Goal: Task Accomplishment & Management: Manage account settings

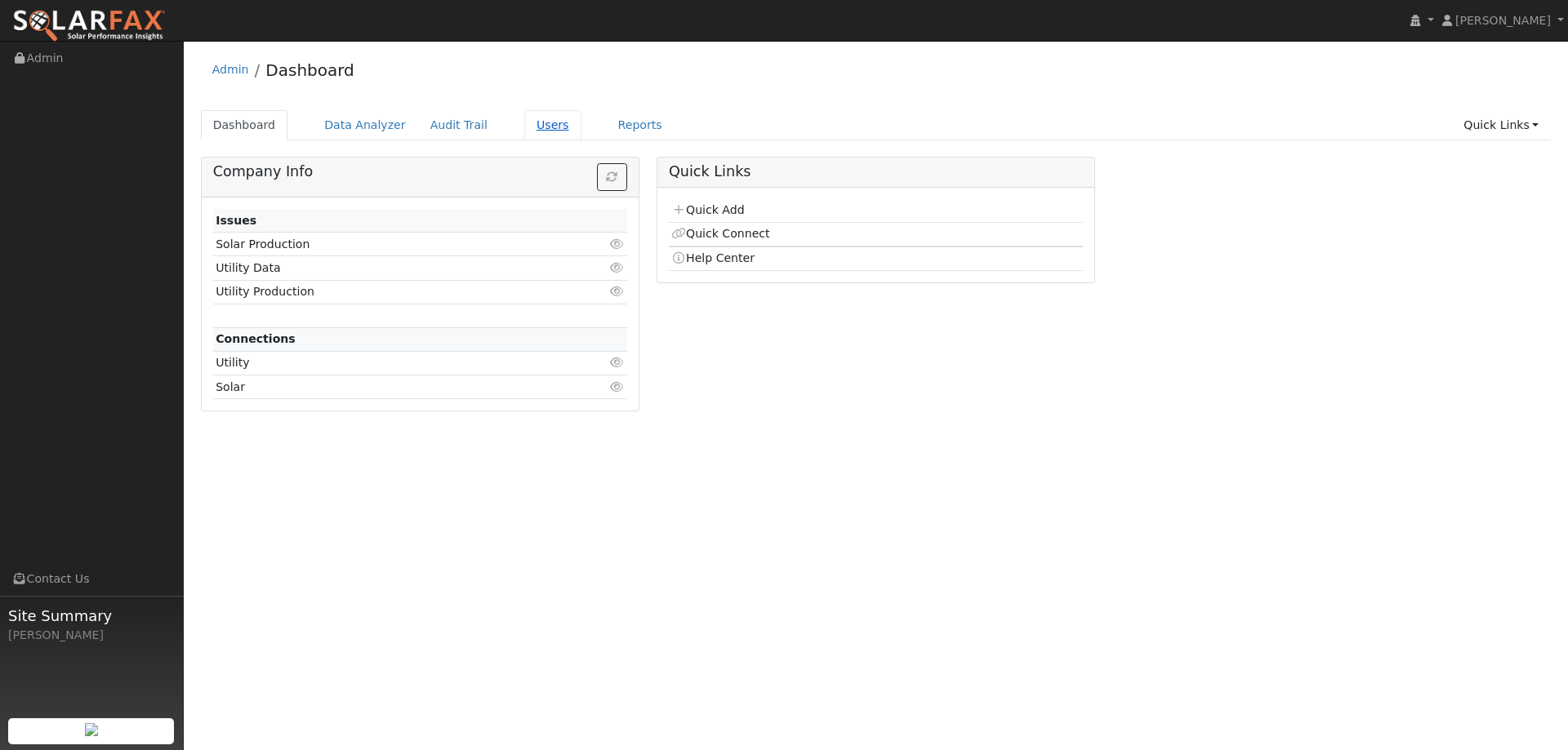
click at [528, 126] on link "Users" at bounding box center [553, 125] width 57 height 30
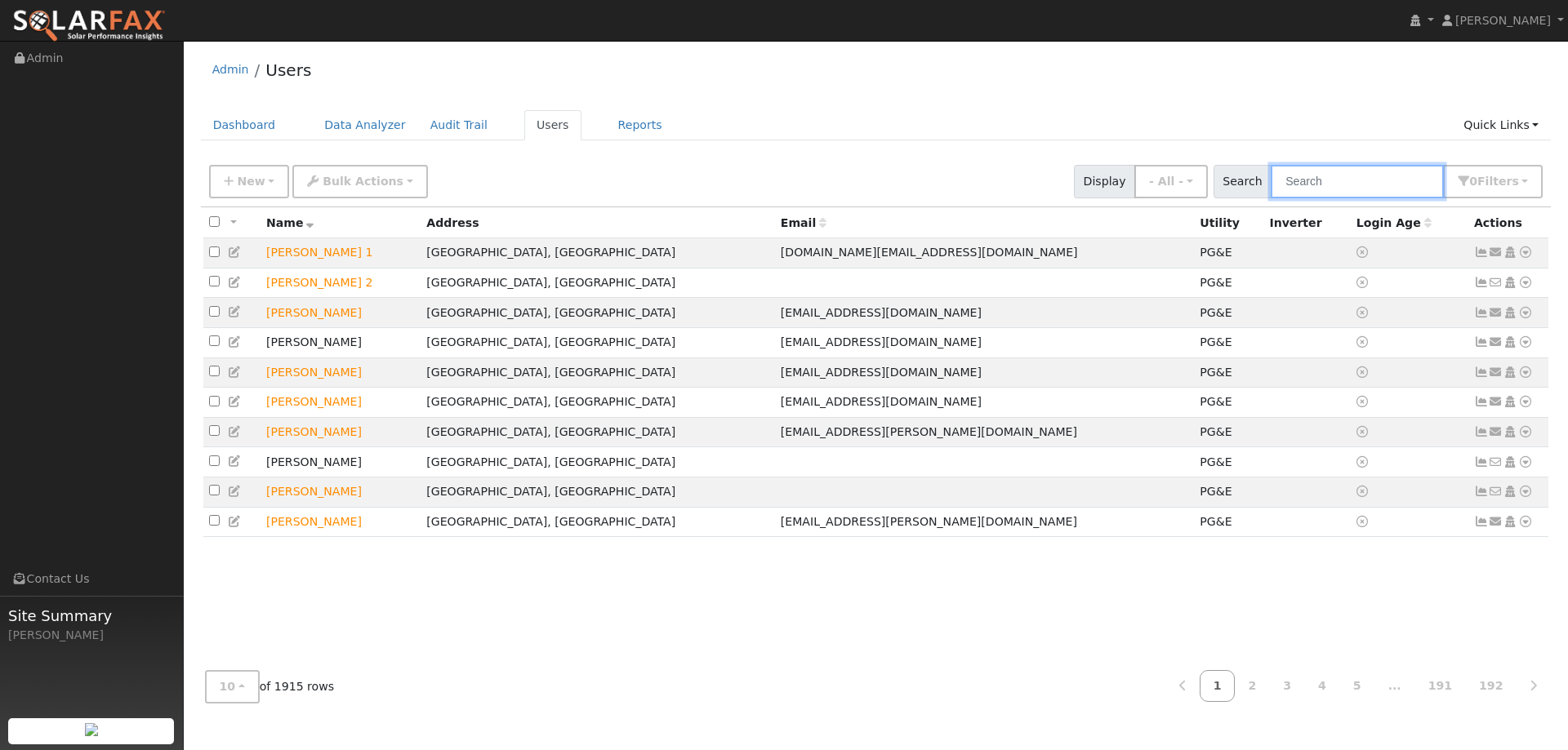
click at [1323, 187] on input "text" at bounding box center [1358, 182] width 173 height 34
click at [979, 139] on ul "Dashboard Data Analyzer Audit Trail Users Reports Quick Links Quick Add Quick C…" at bounding box center [876, 125] width 1351 height 30
click at [1342, 191] on input "text" at bounding box center [1358, 182] width 173 height 34
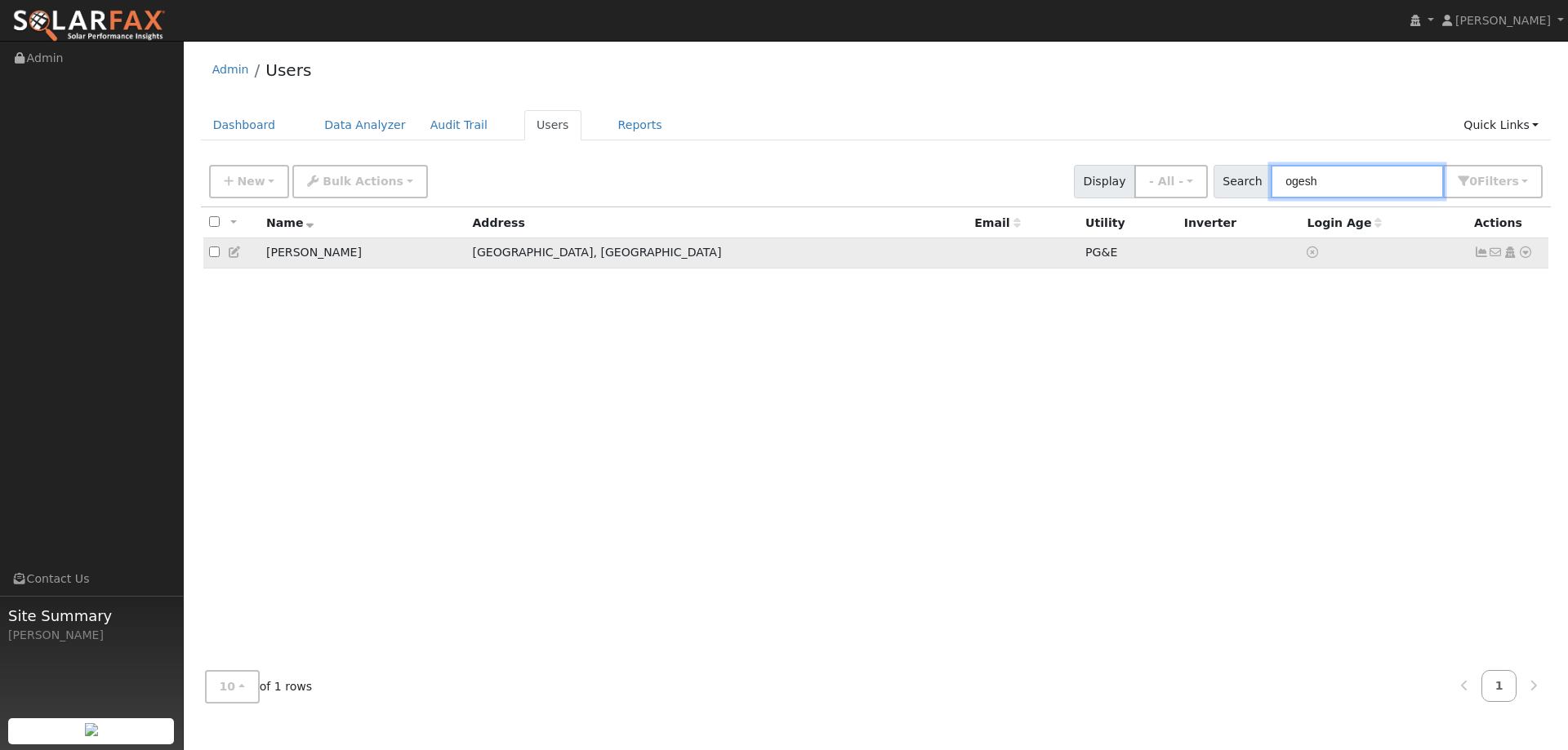
type input "ogesh"
click at [1527, 255] on icon at bounding box center [1526, 252] width 15 height 11
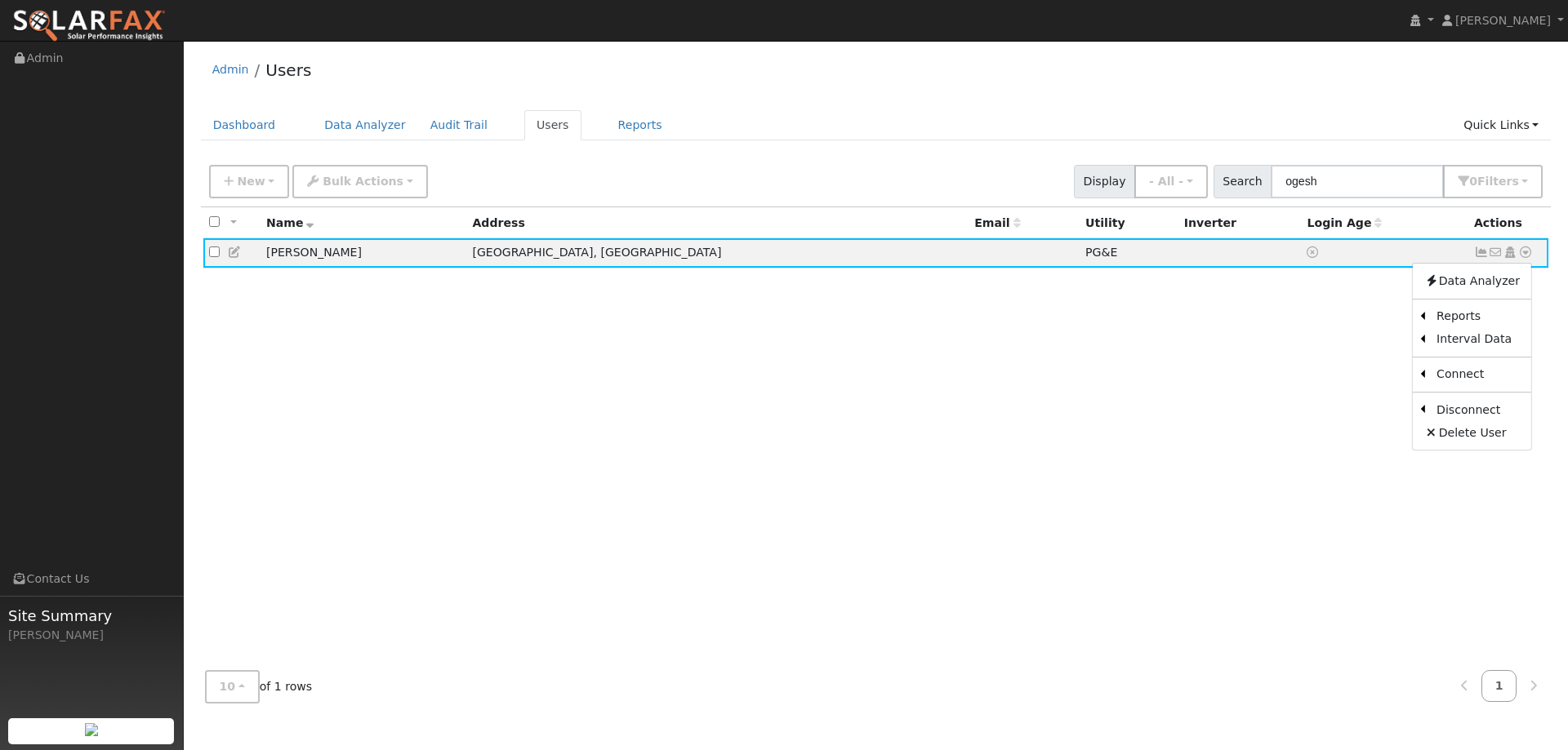
click at [0, 0] on link "Scenario" at bounding box center [0, 0] width 0 height 0
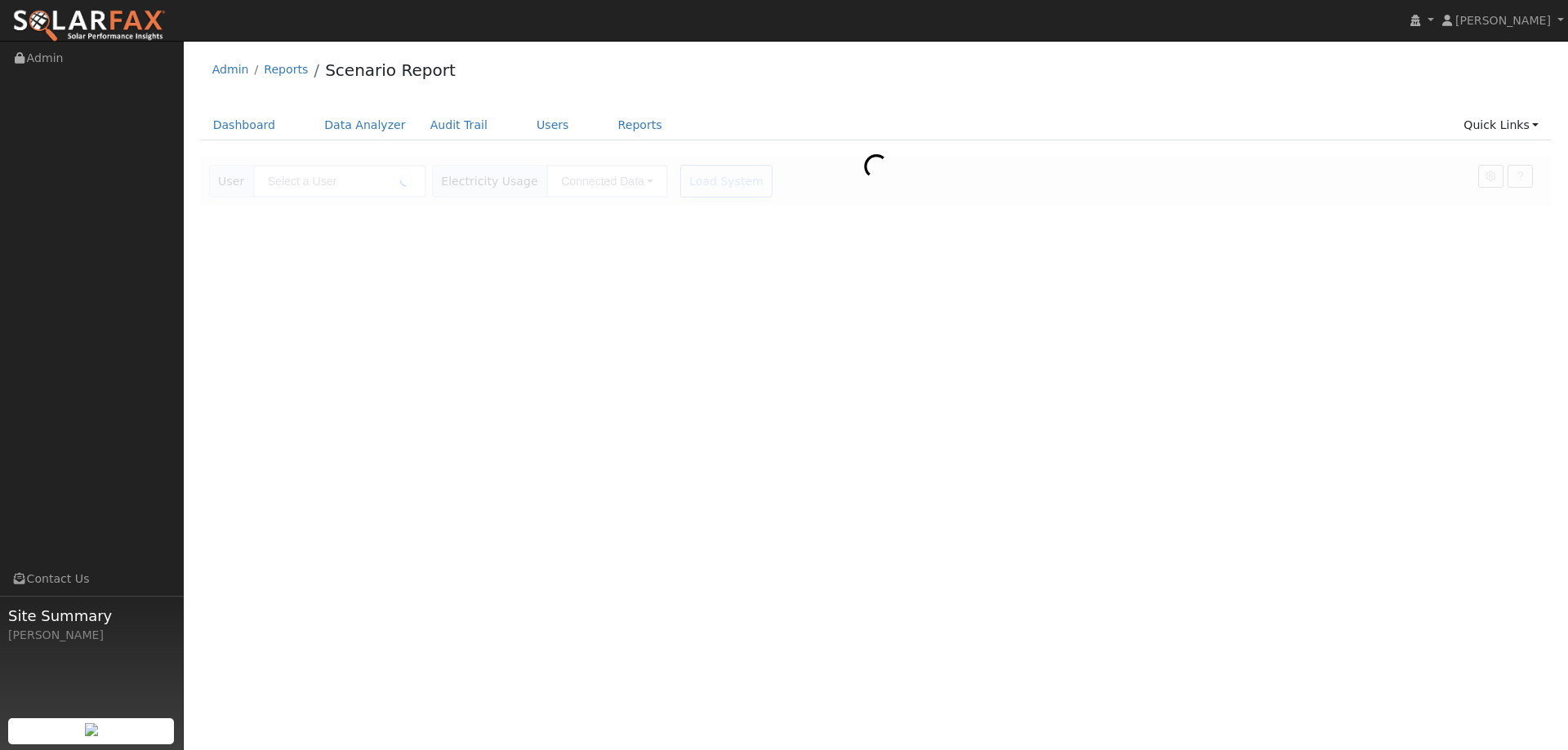
type input "[PERSON_NAME]"
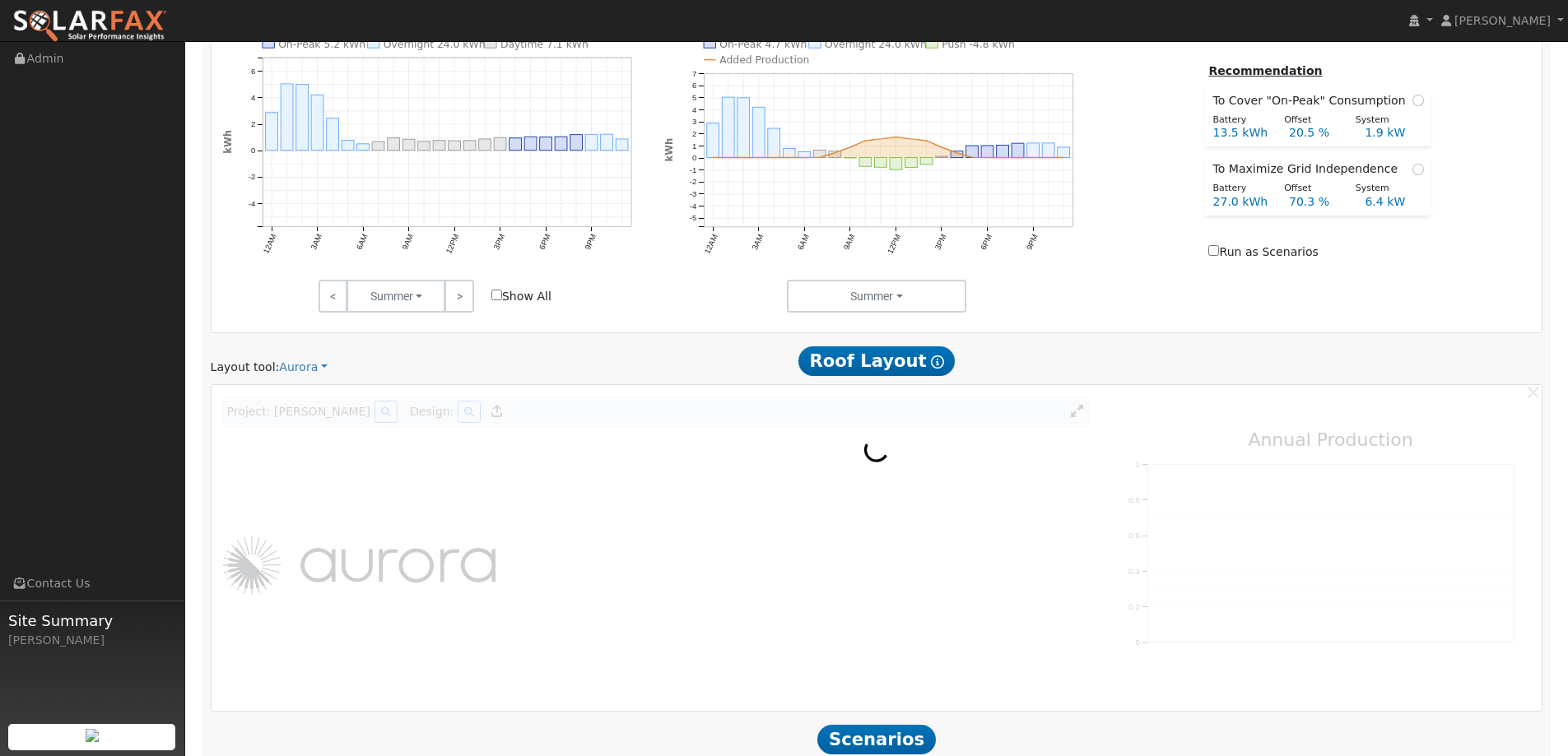
scroll to position [867, 0]
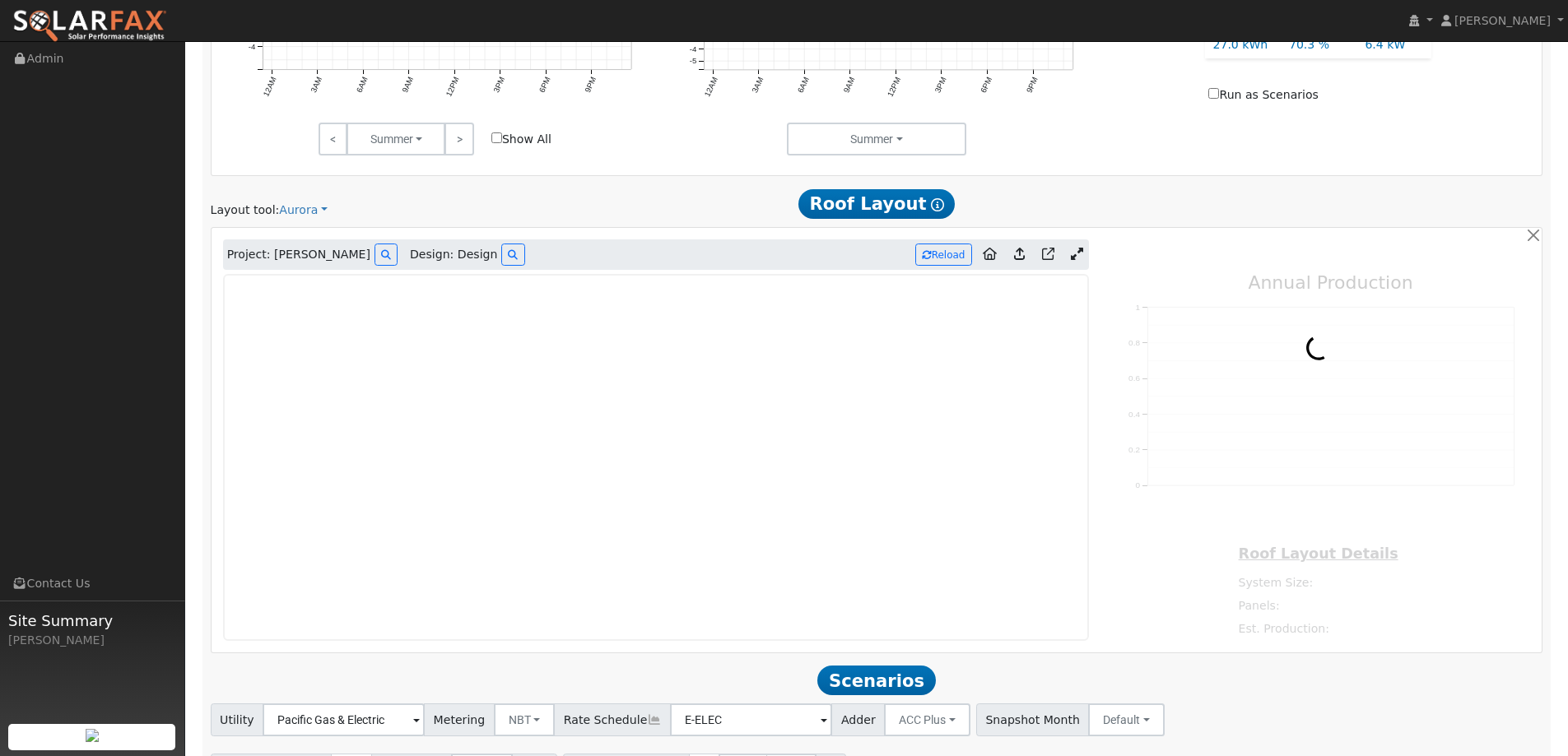
type input "19341"
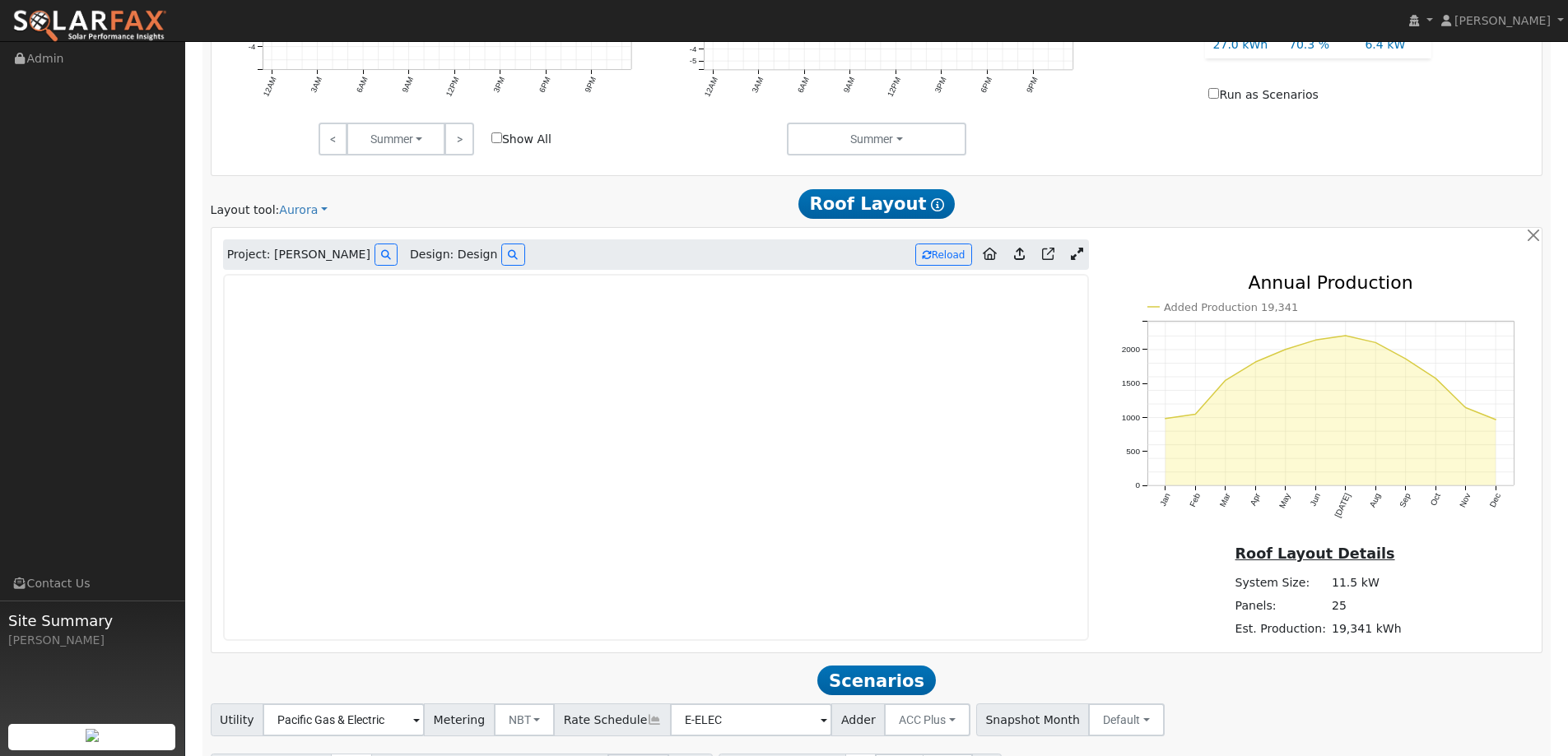
click at [137, 20] on img at bounding box center [89, 26] width 154 height 35
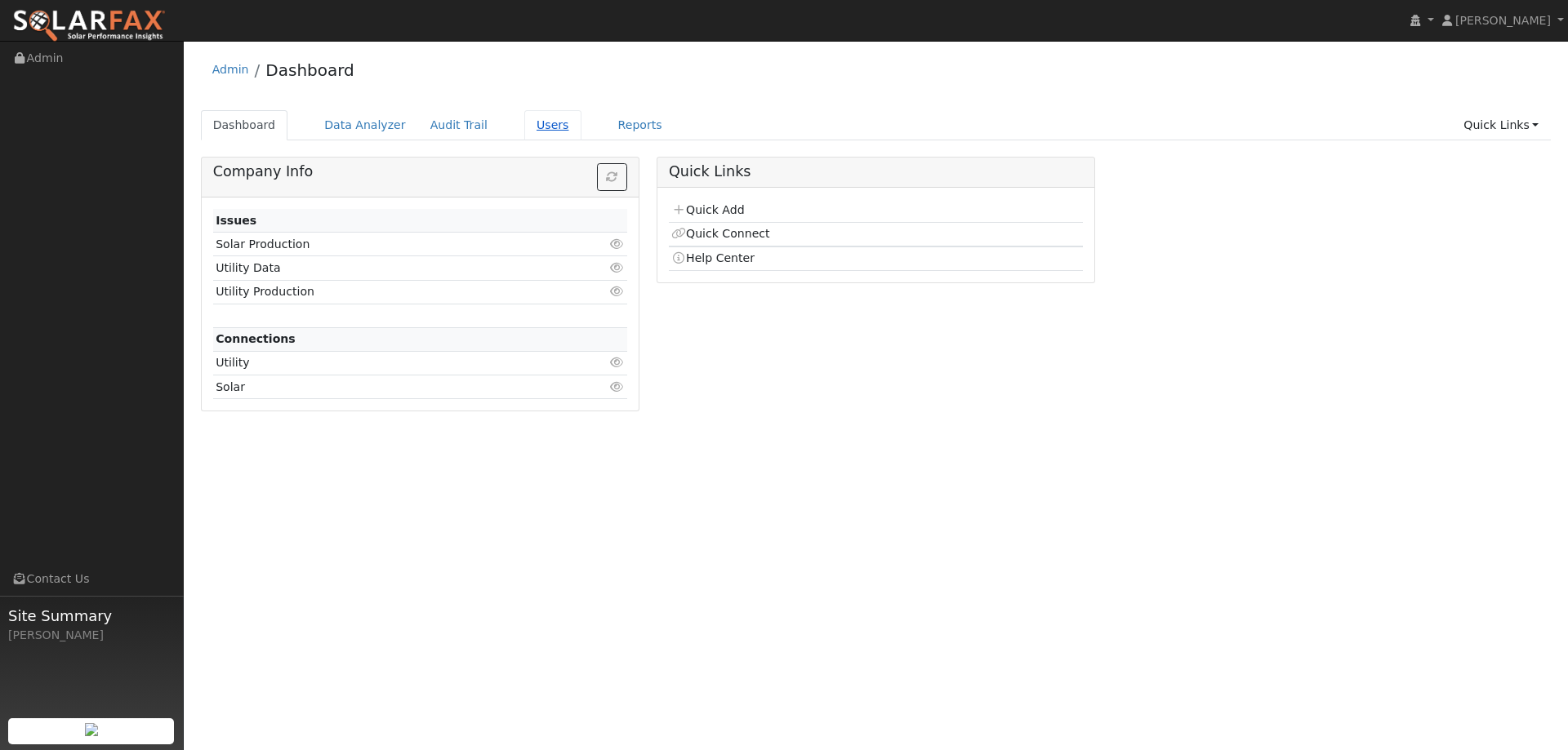
click at [538, 130] on link "Users" at bounding box center [553, 125] width 57 height 30
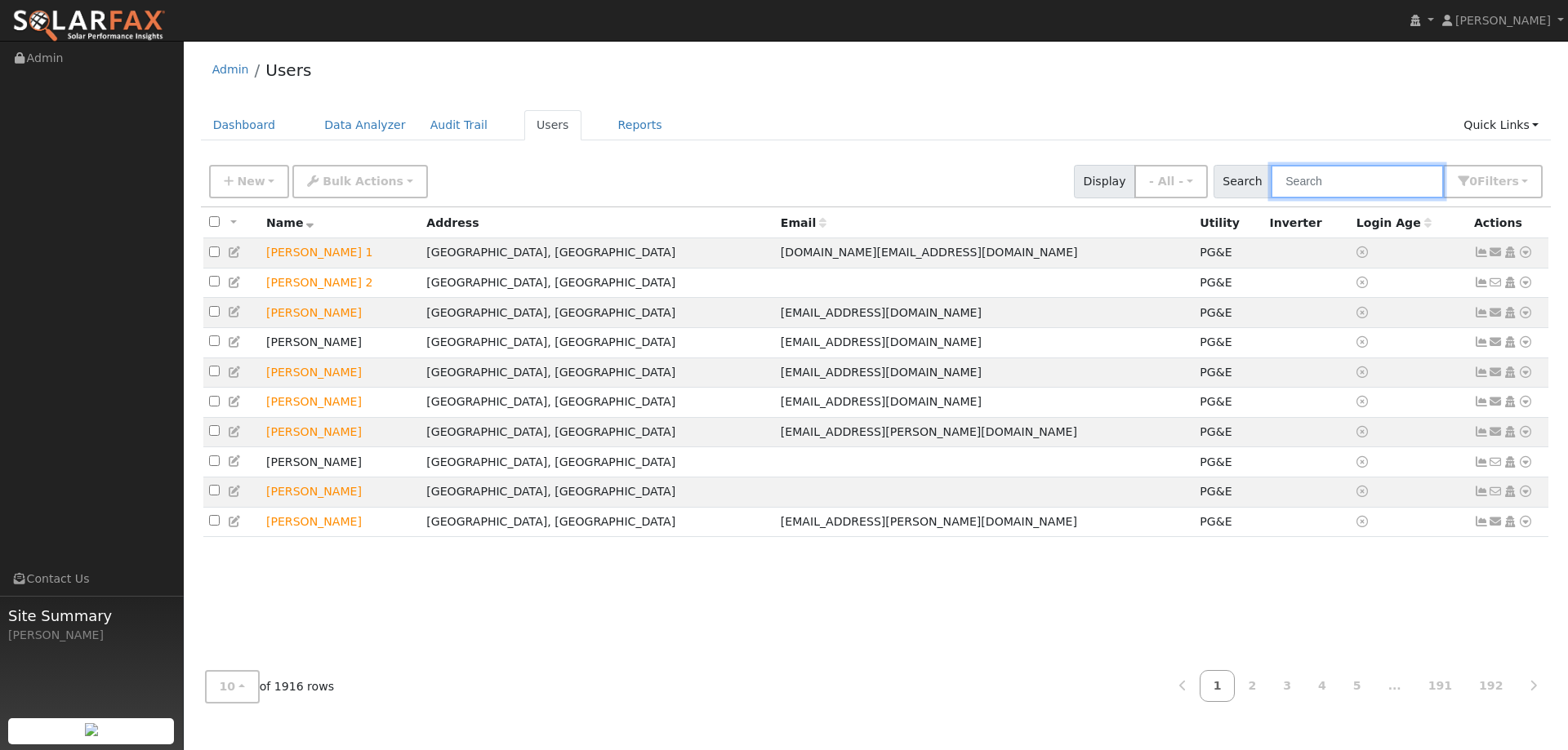
click at [1370, 187] on input "text" at bounding box center [1358, 182] width 173 height 34
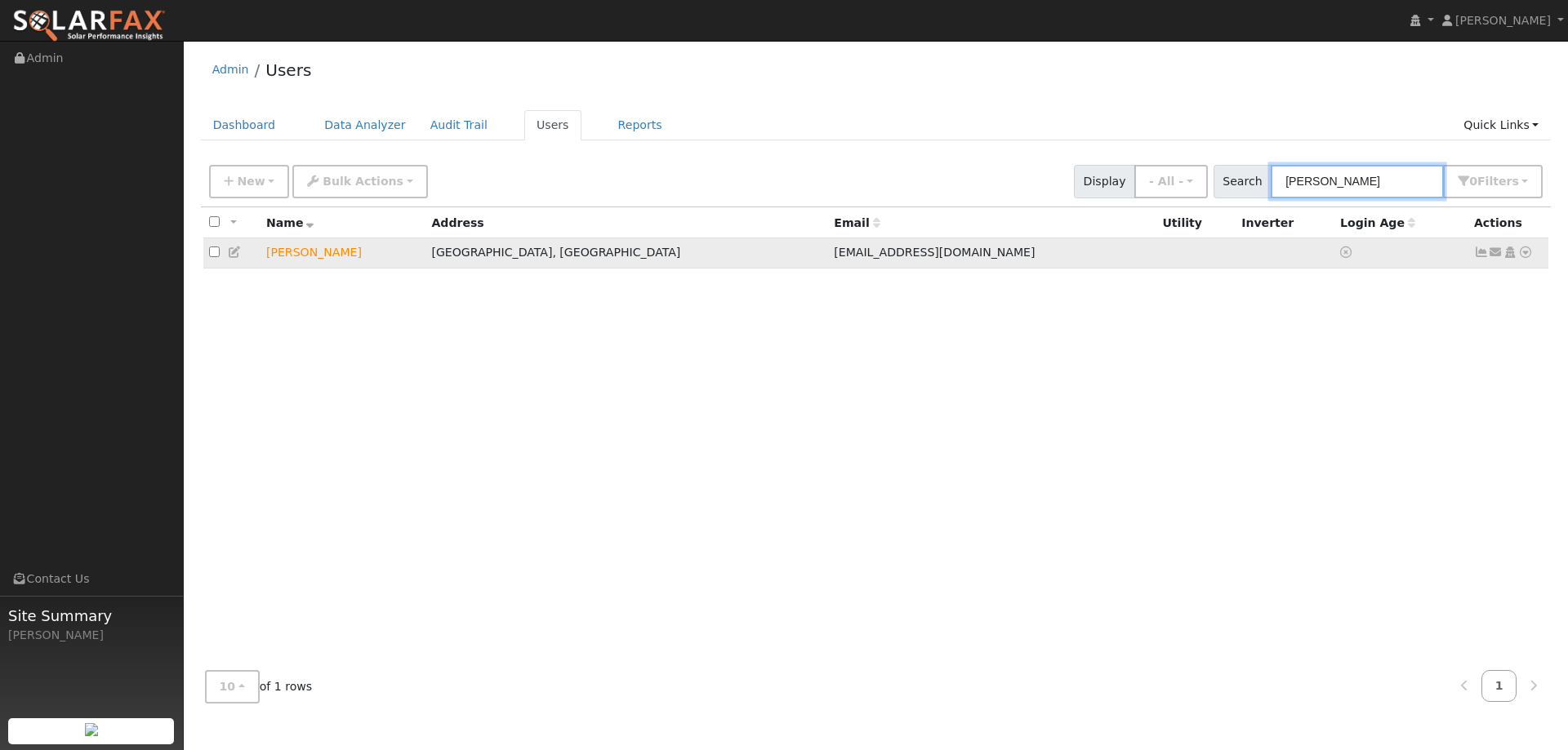
type input "[PERSON_NAME]"
click at [1526, 249] on icon at bounding box center [1526, 252] width 15 height 11
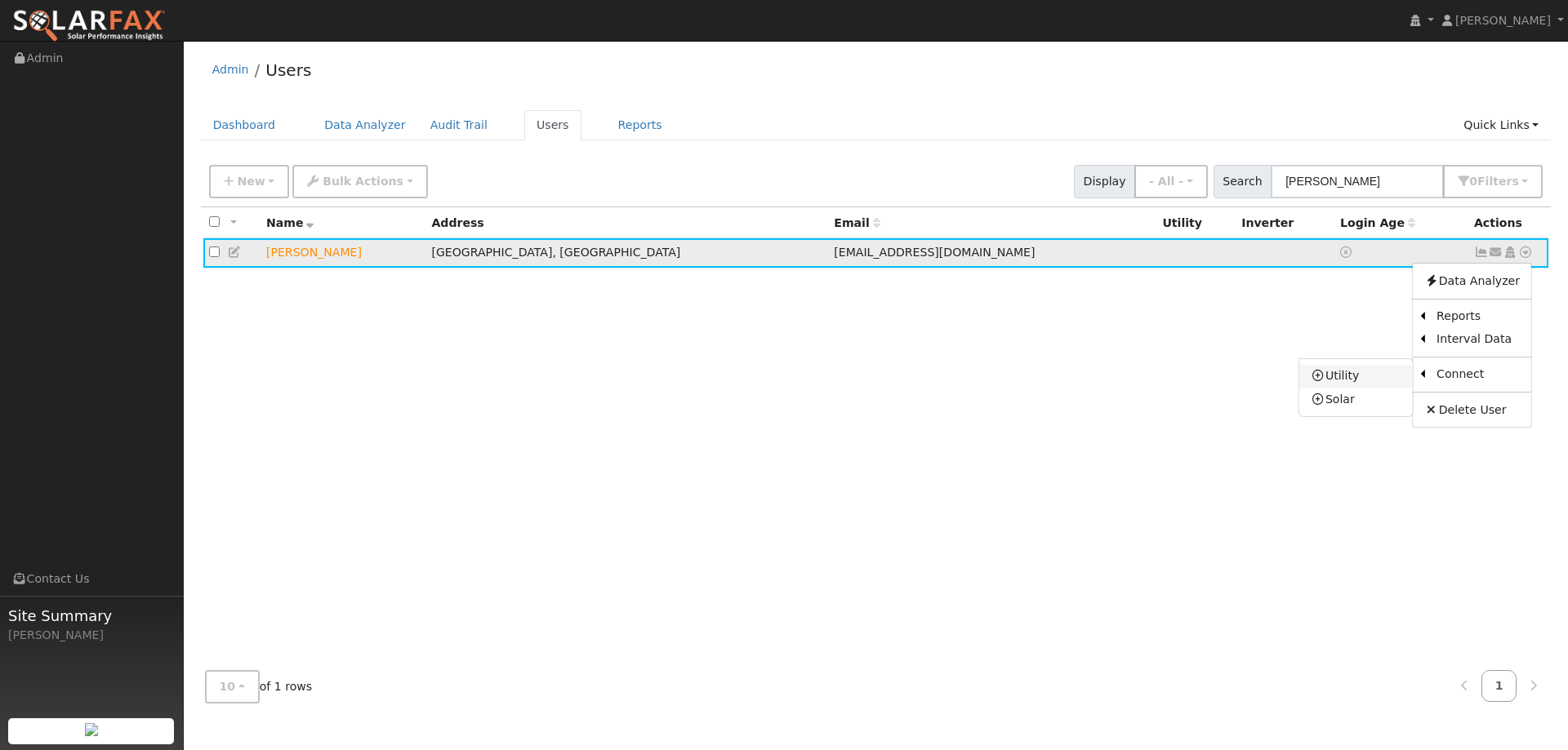
click at [1371, 378] on link "Utility" at bounding box center [1356, 376] width 113 height 22
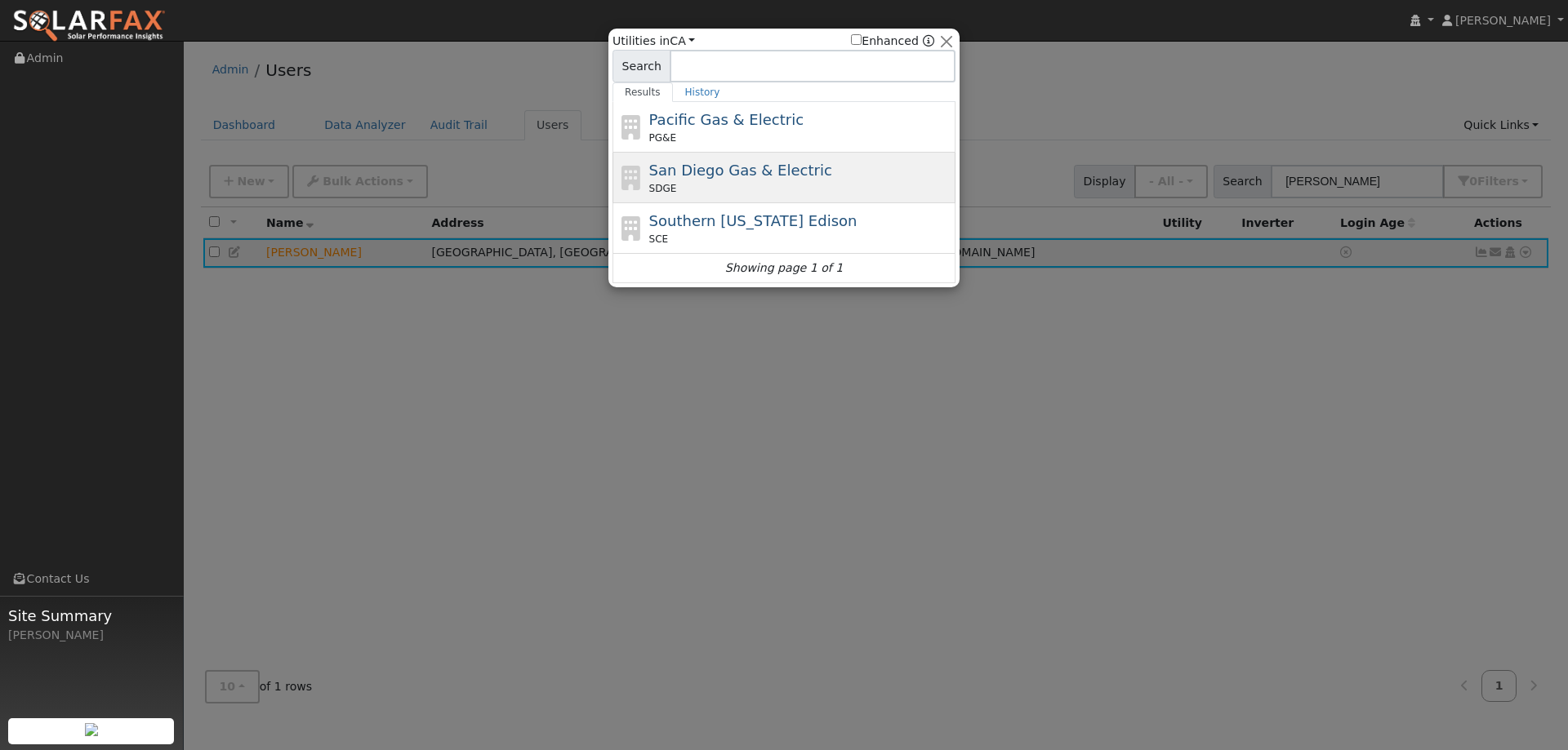
click at [746, 155] on div "San Diego Gas & Electric SDGE" at bounding box center [784, 177] width 343 height 51
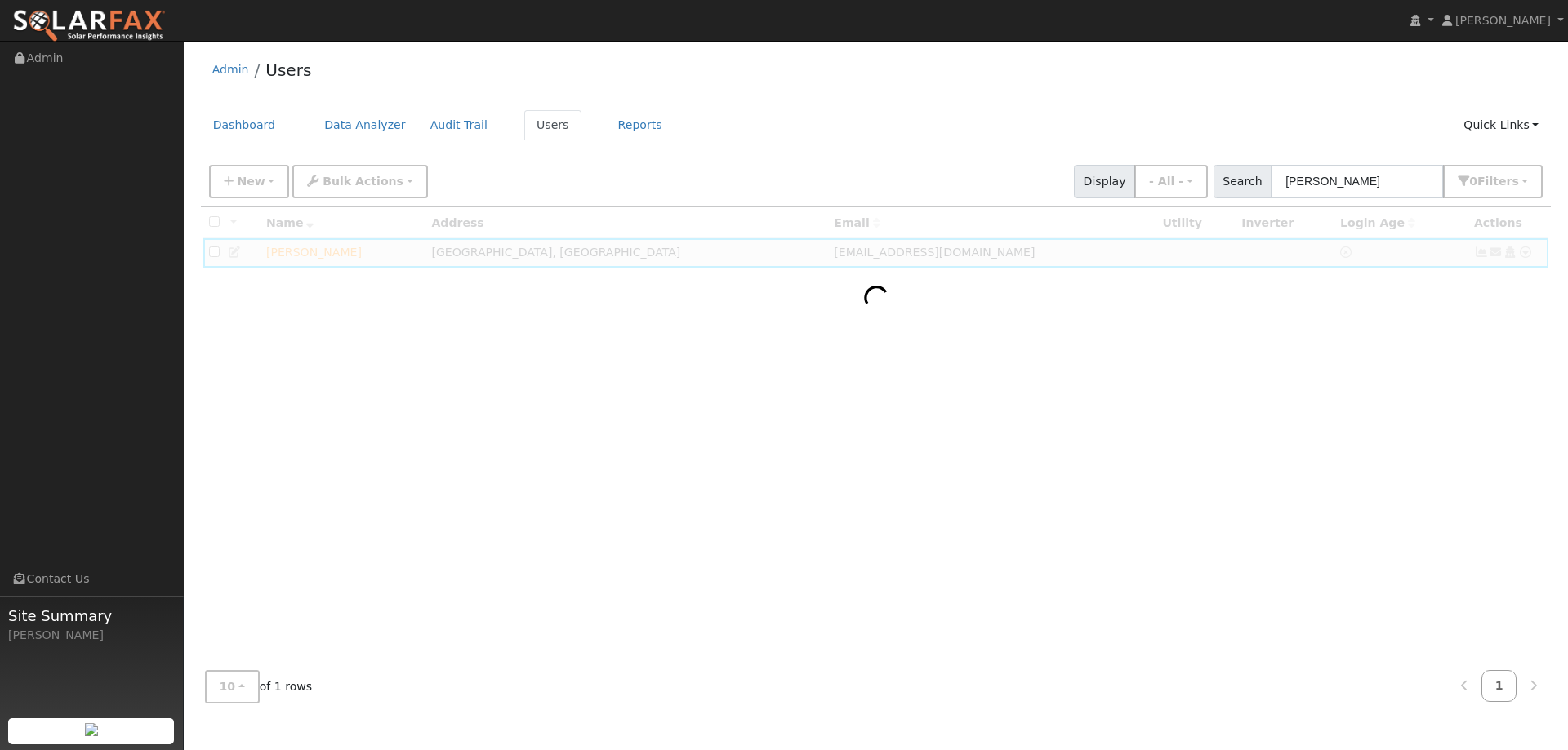
drag, startPoint x: 1520, startPoint y: 270, endPoint x: 1377, endPoint y: 255, distance: 143.8
click at [1513, 271] on div at bounding box center [876, 433] width 1351 height 450
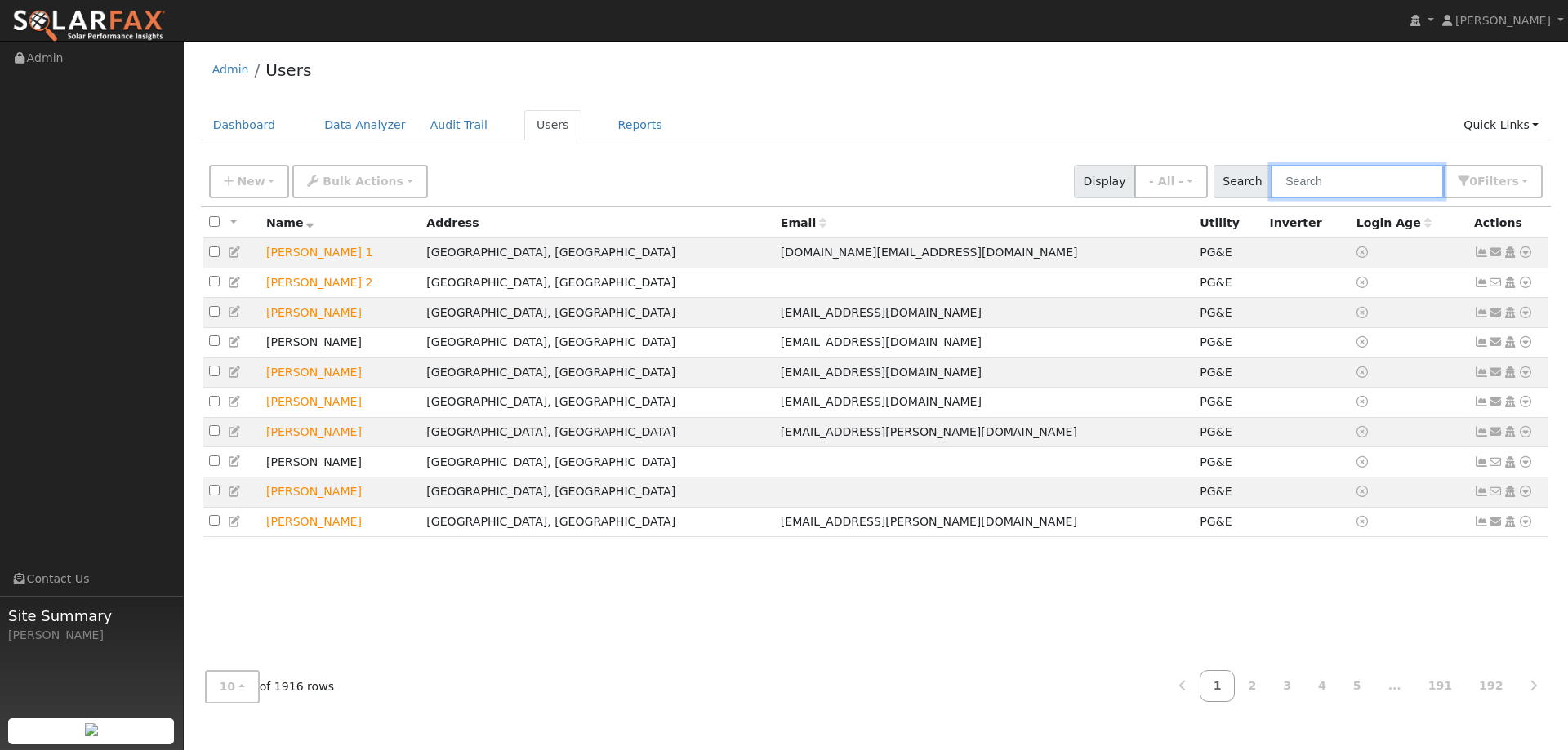
click at [1307, 170] on input "text" at bounding box center [1358, 182] width 173 height 34
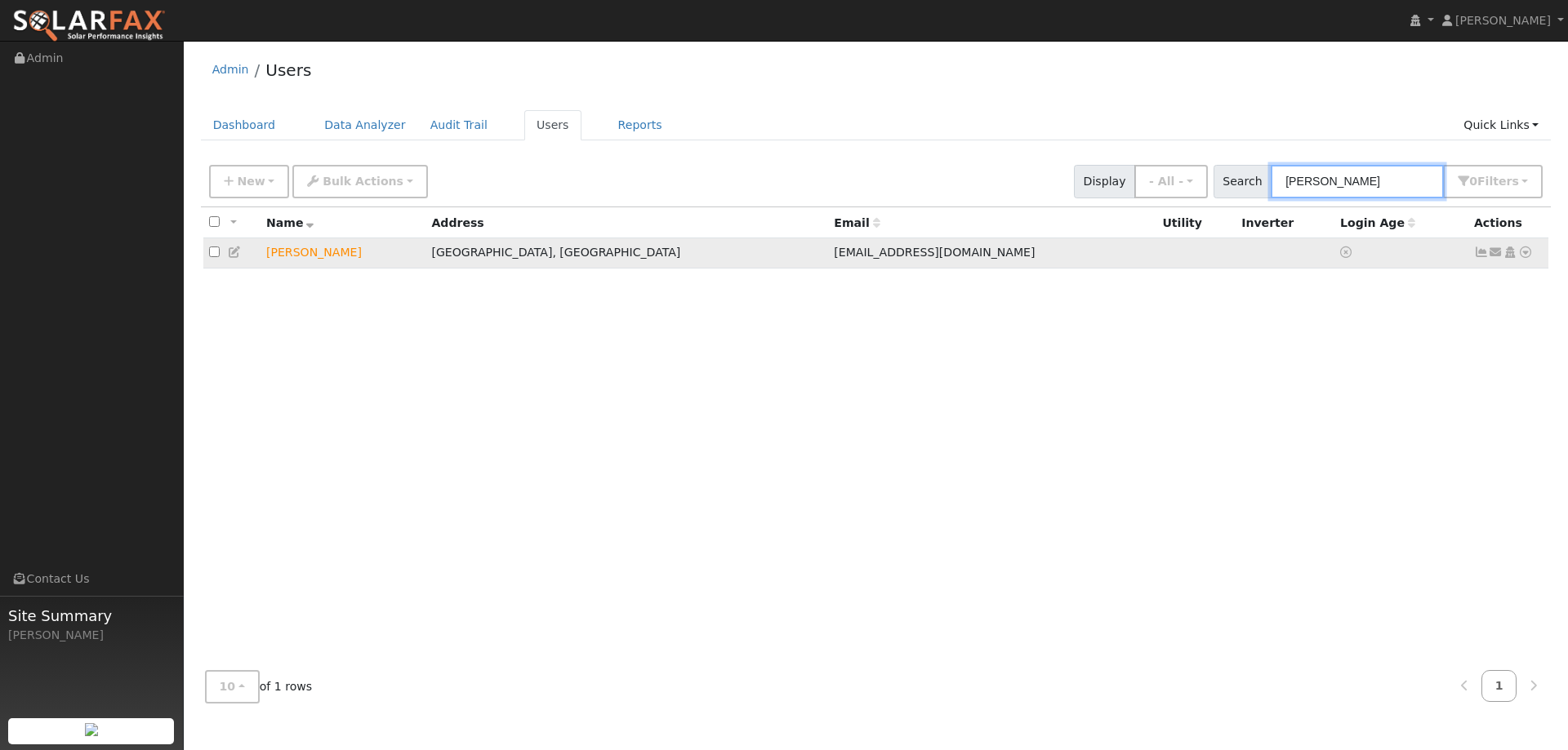
type input "[PERSON_NAME]"
click at [1525, 253] on icon at bounding box center [1526, 252] width 15 height 11
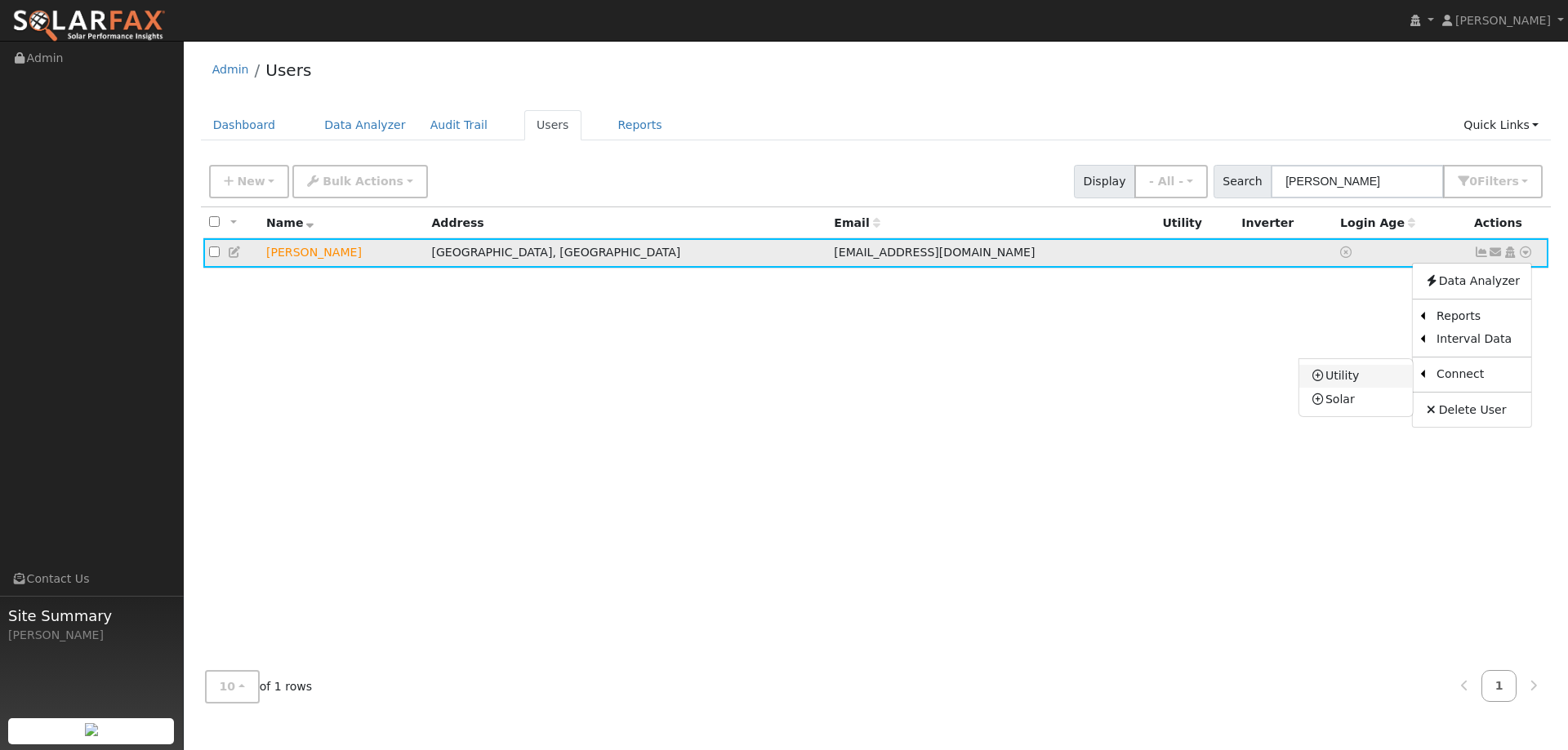
click at [1385, 377] on link "Utility" at bounding box center [1356, 376] width 113 height 22
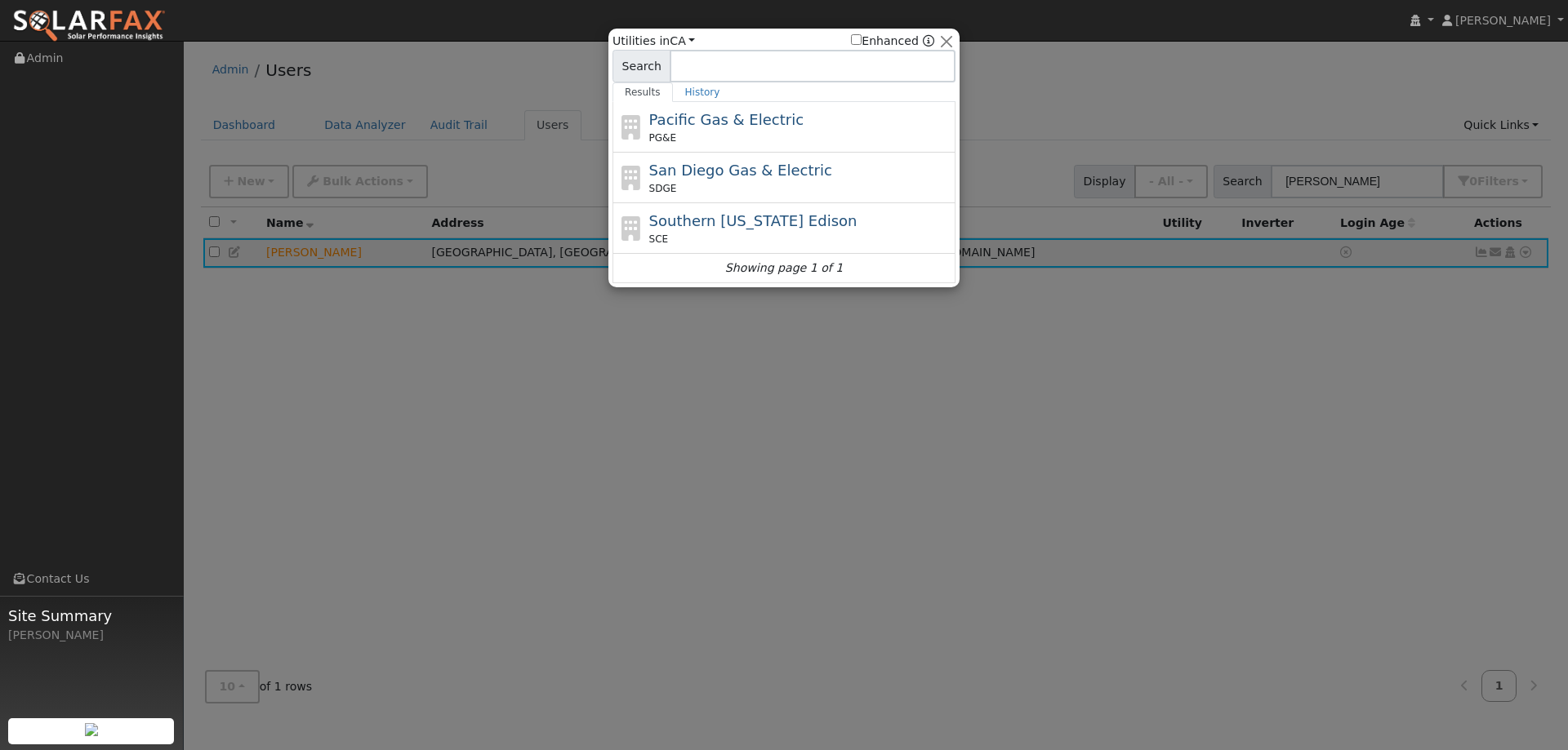
click at [777, 123] on span "Pacific Gas & Electric" at bounding box center [726, 119] width 154 height 17
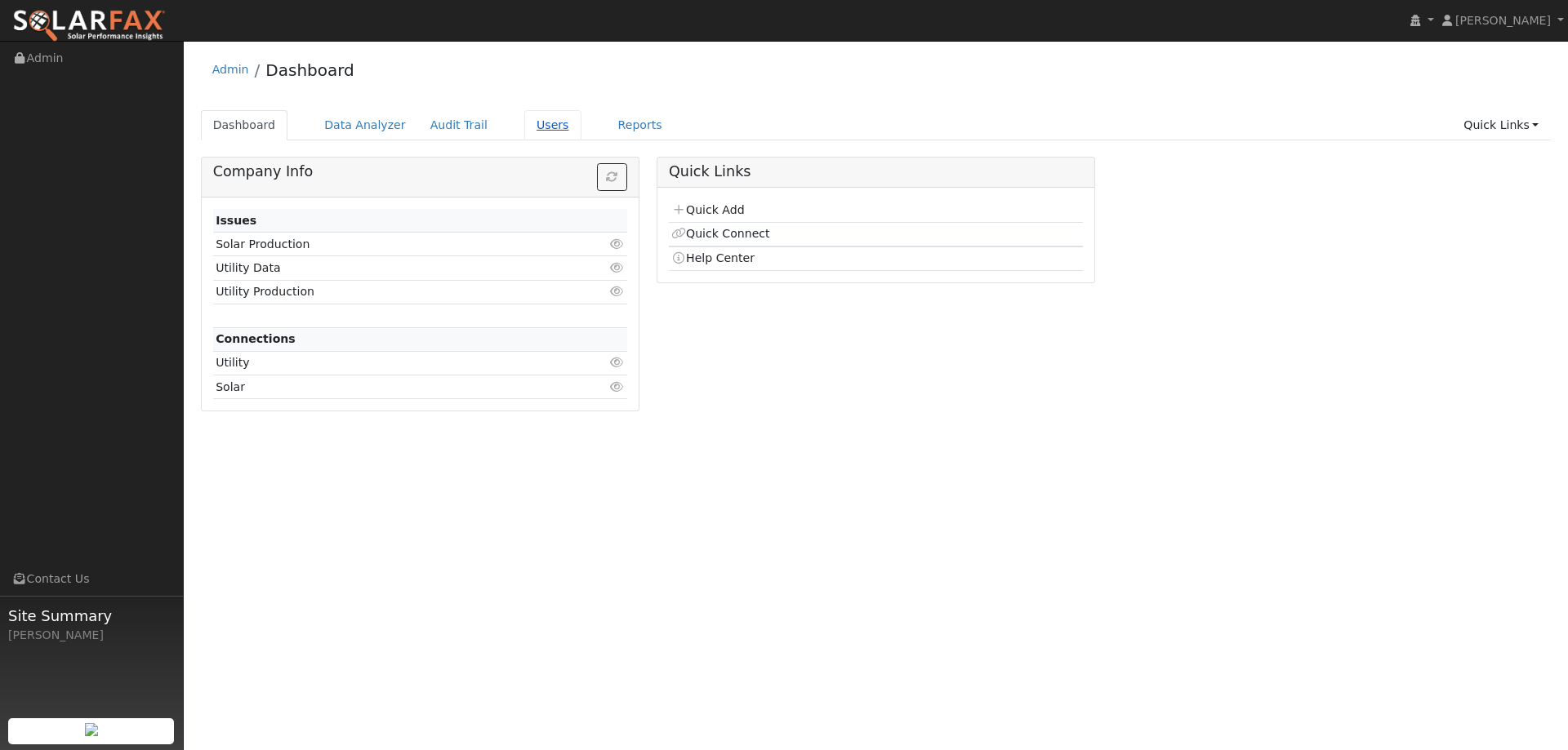
click at [524, 115] on link "Users" at bounding box center [553, 125] width 57 height 30
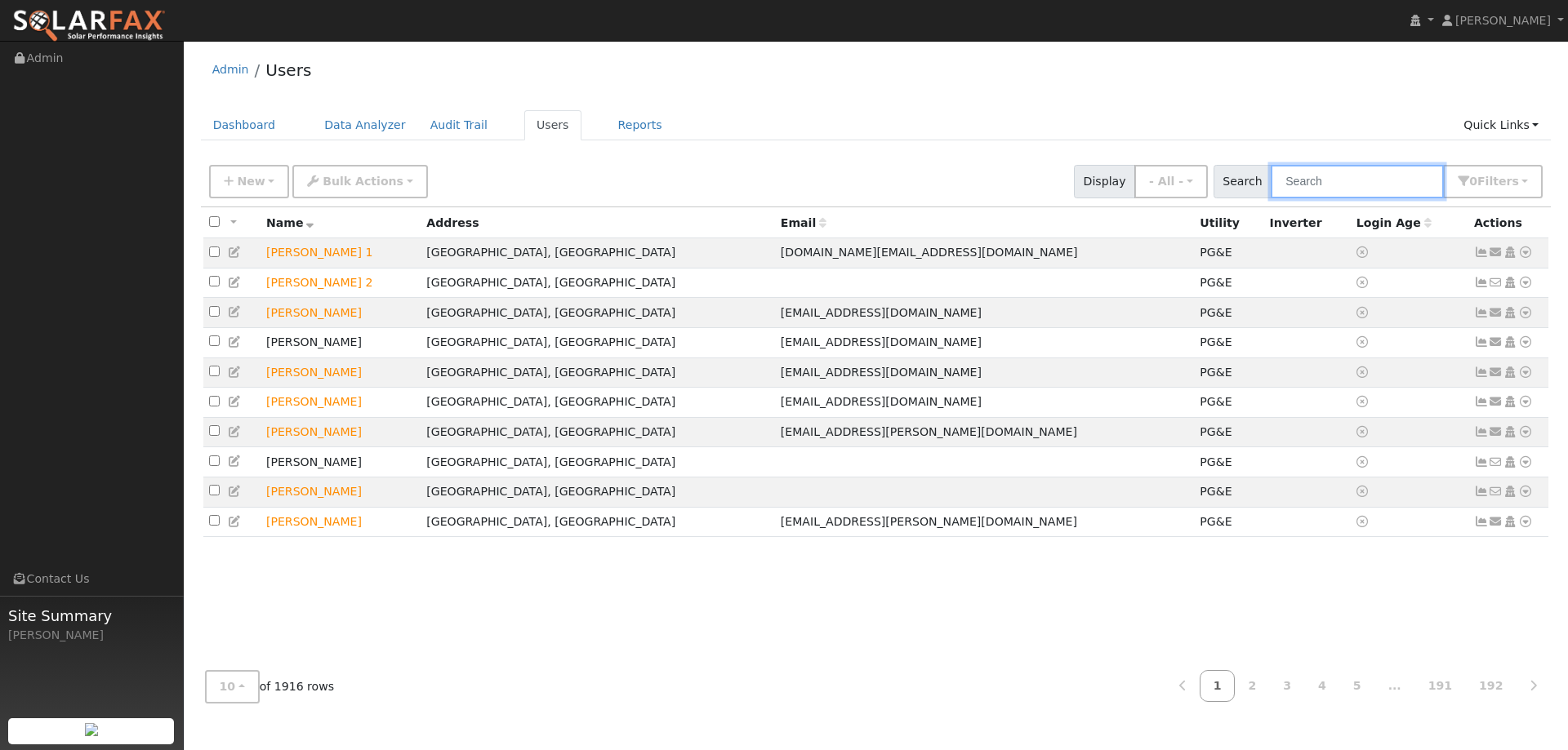
click at [1384, 191] on input "text" at bounding box center [1358, 182] width 173 height 34
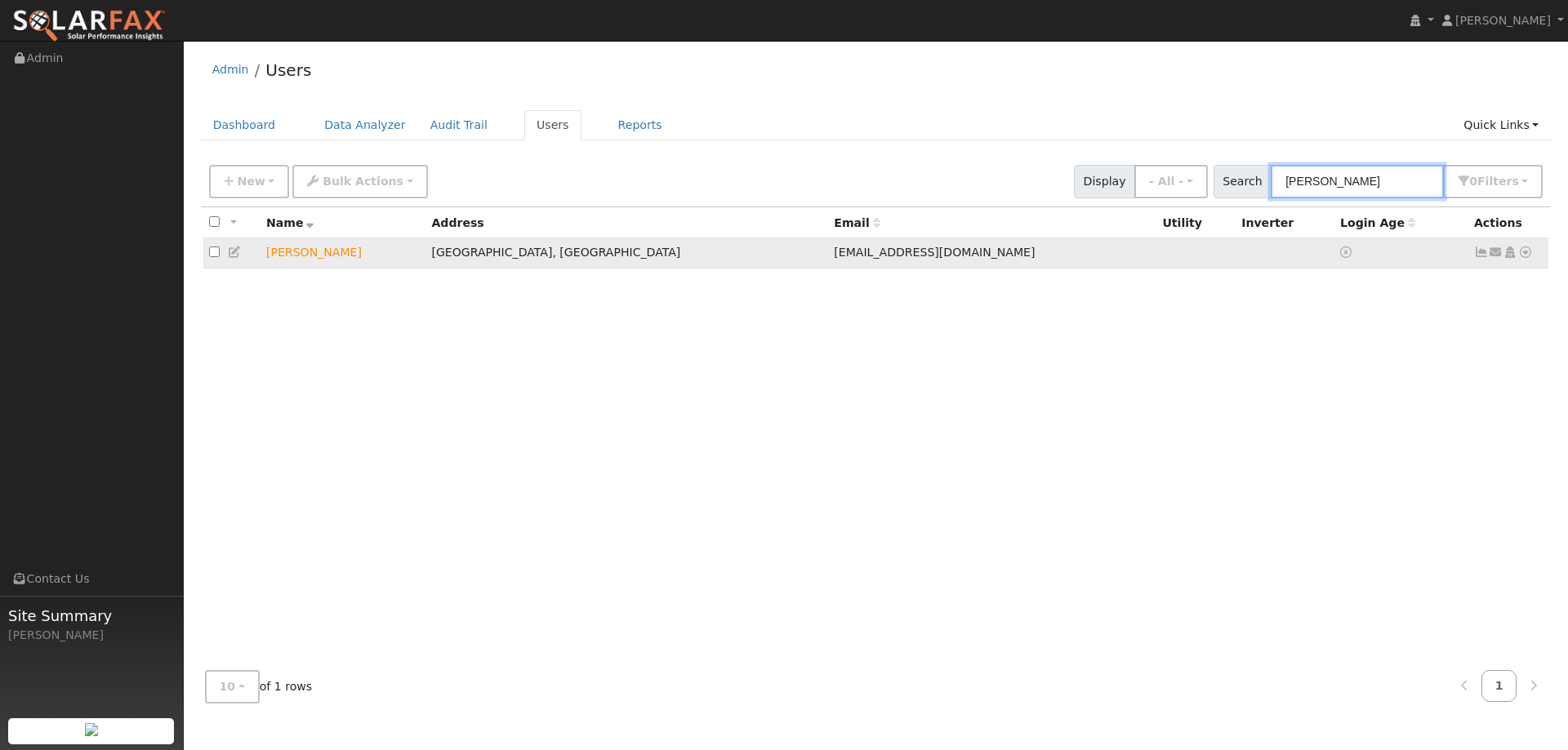
type input "Montes"
click at [1525, 258] on icon at bounding box center [1526, 252] width 15 height 11
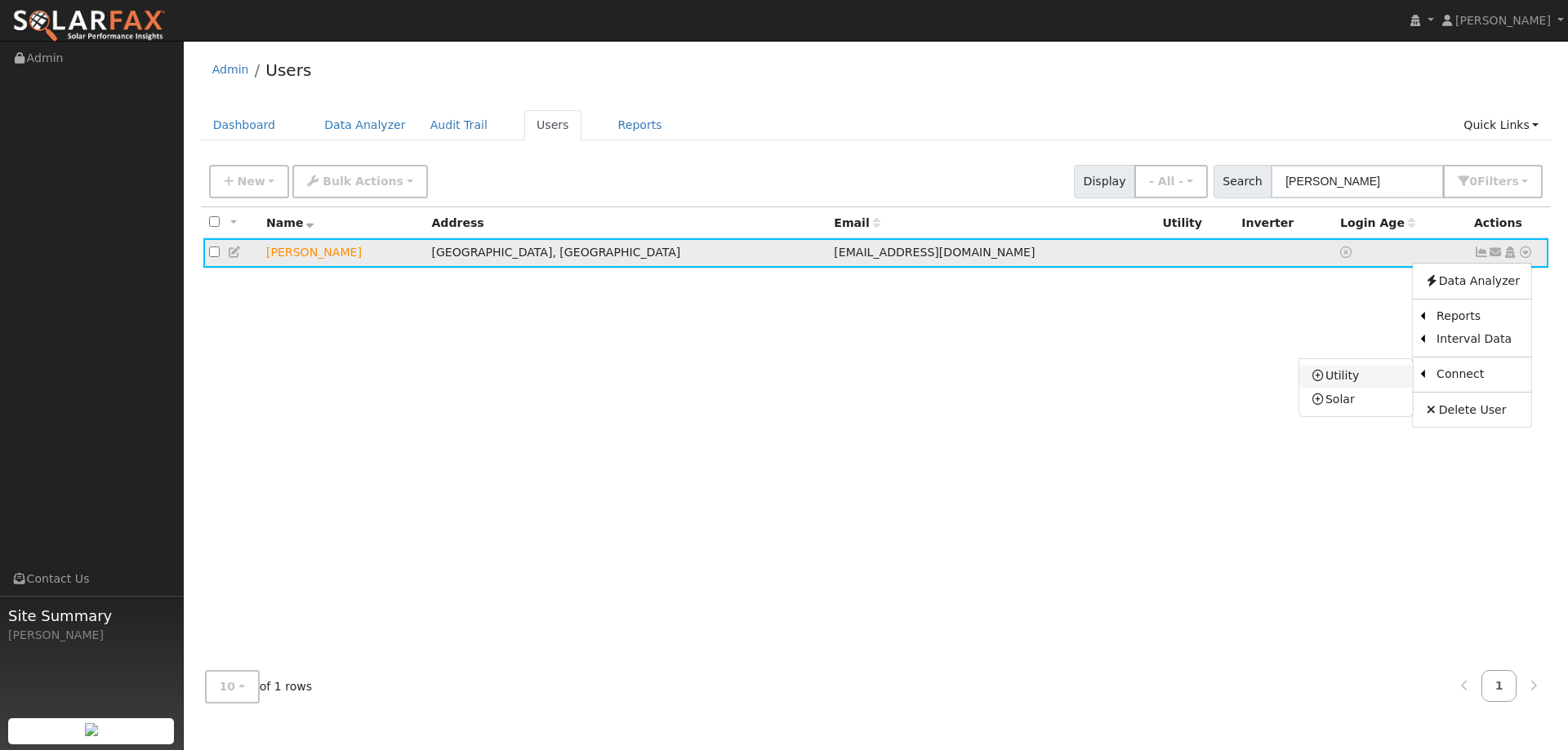
click at [1342, 385] on link "Utility" at bounding box center [1356, 376] width 113 height 22
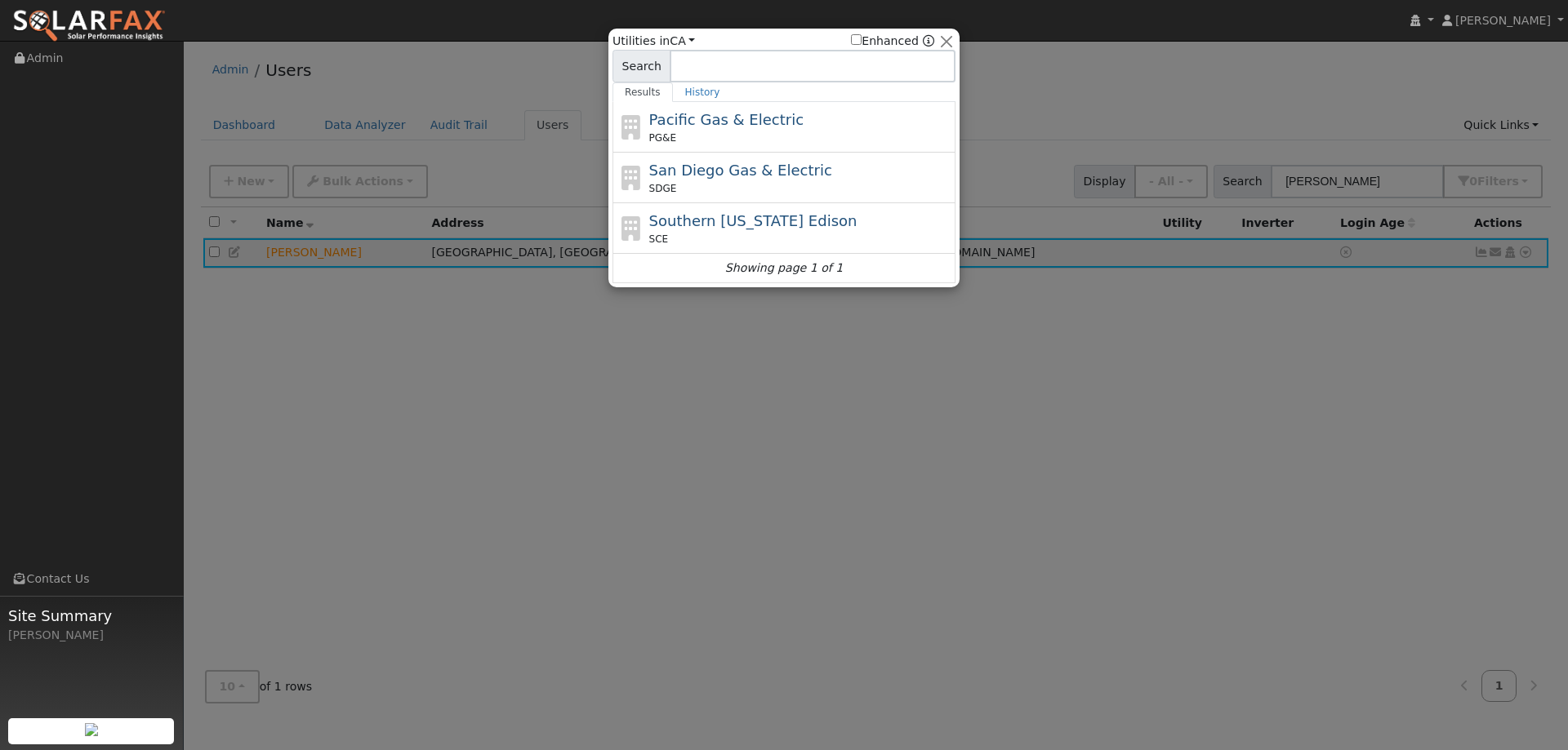
click at [850, 131] on div "PG&E" at bounding box center [800, 138] width 303 height 15
